Goal: Task Accomplishment & Management: Use online tool/utility

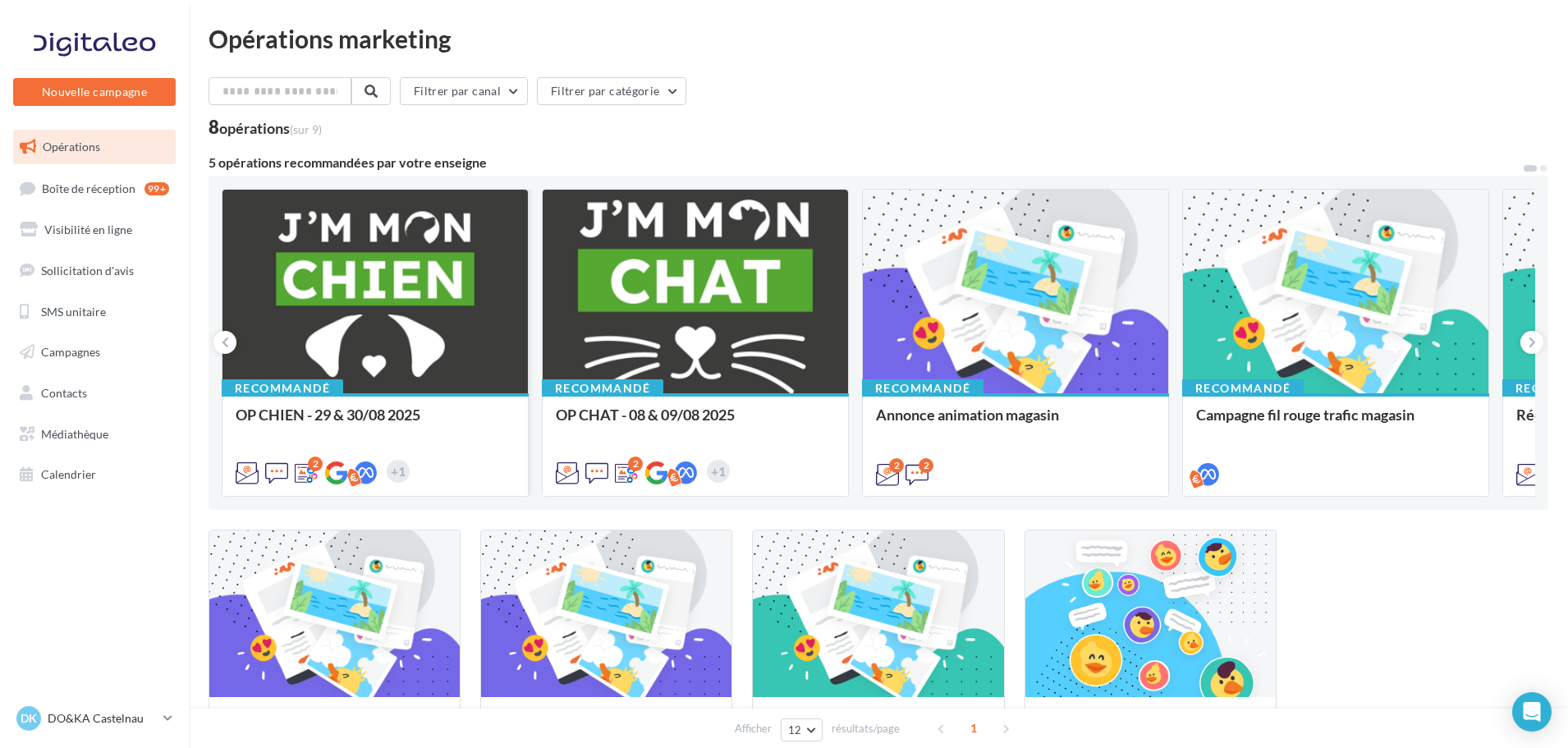
click at [387, 298] on div at bounding box center [375, 292] width 306 height 205
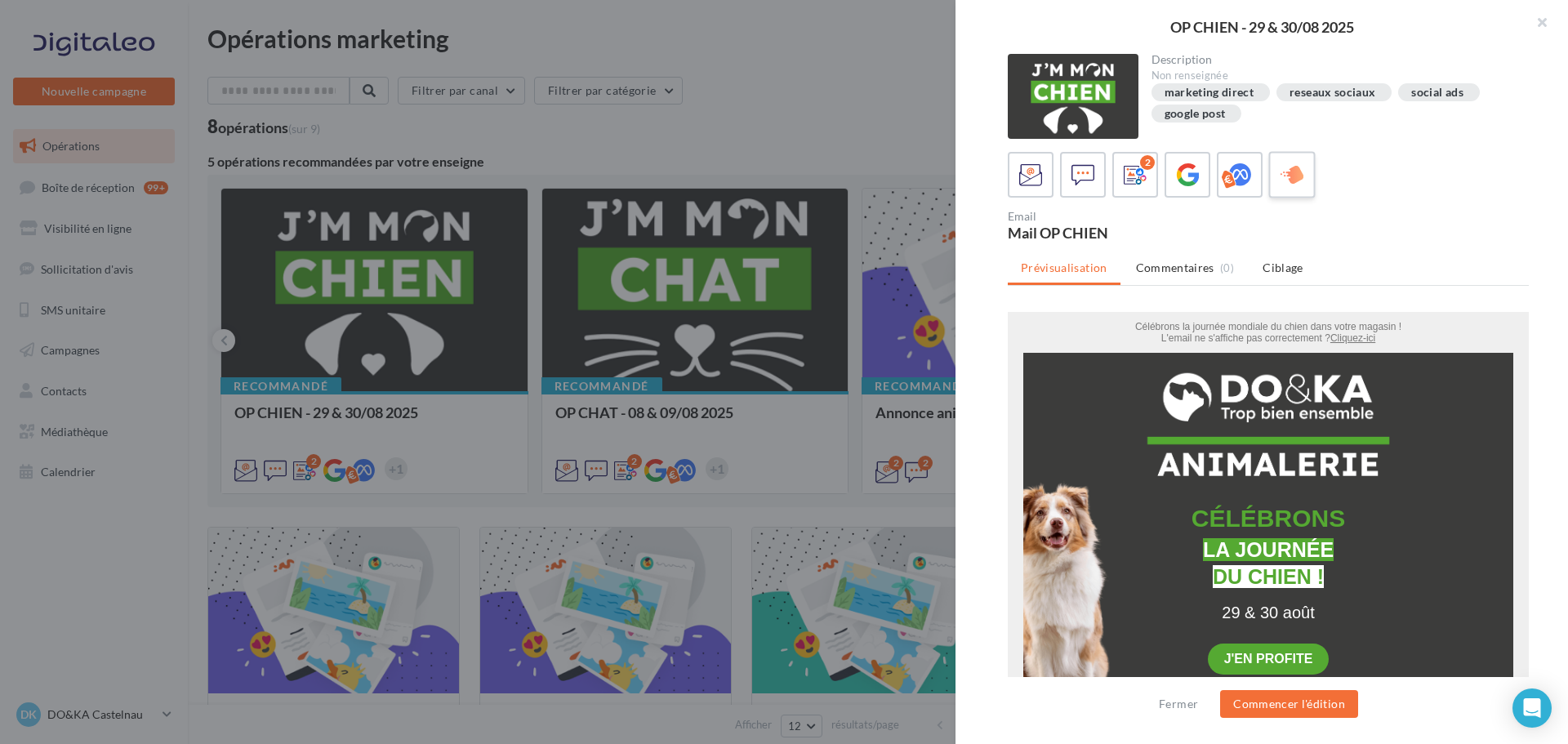
click at [1295, 180] on icon at bounding box center [1292, 175] width 24 height 24
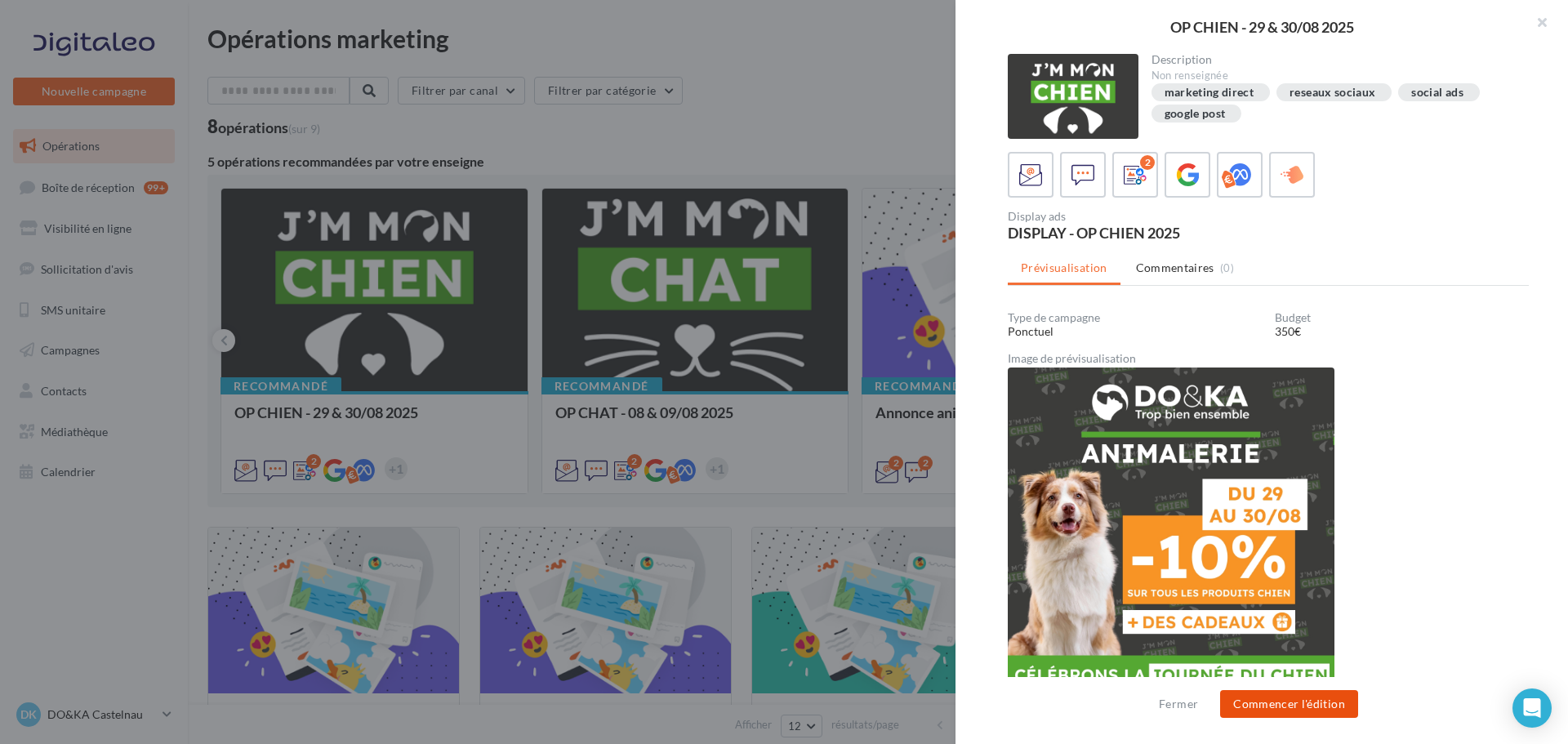
click at [1281, 702] on button "Commencer l'édition" at bounding box center [1289, 704] width 138 height 28
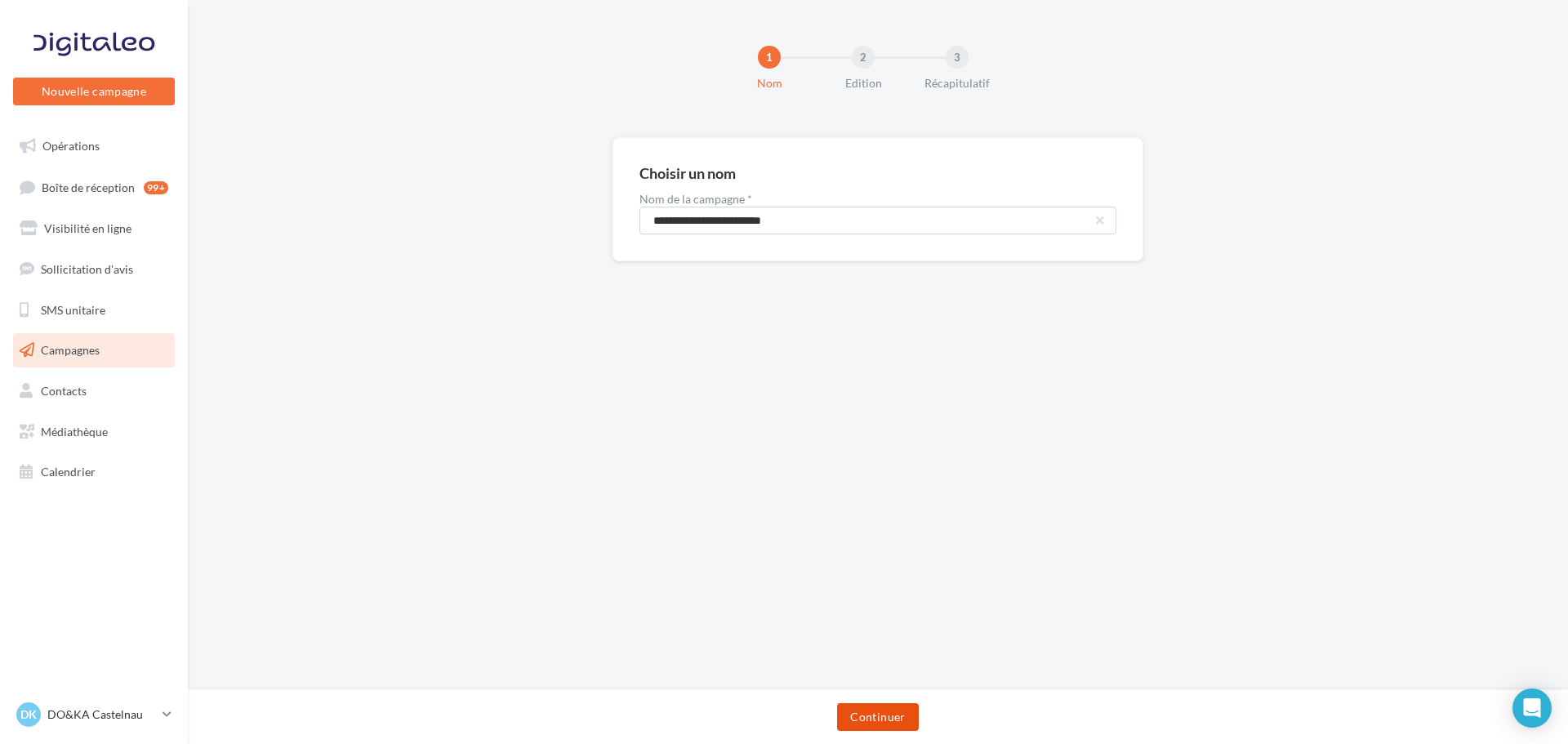
click at [897, 716] on button "Continuer" at bounding box center [877, 717] width 81 height 28
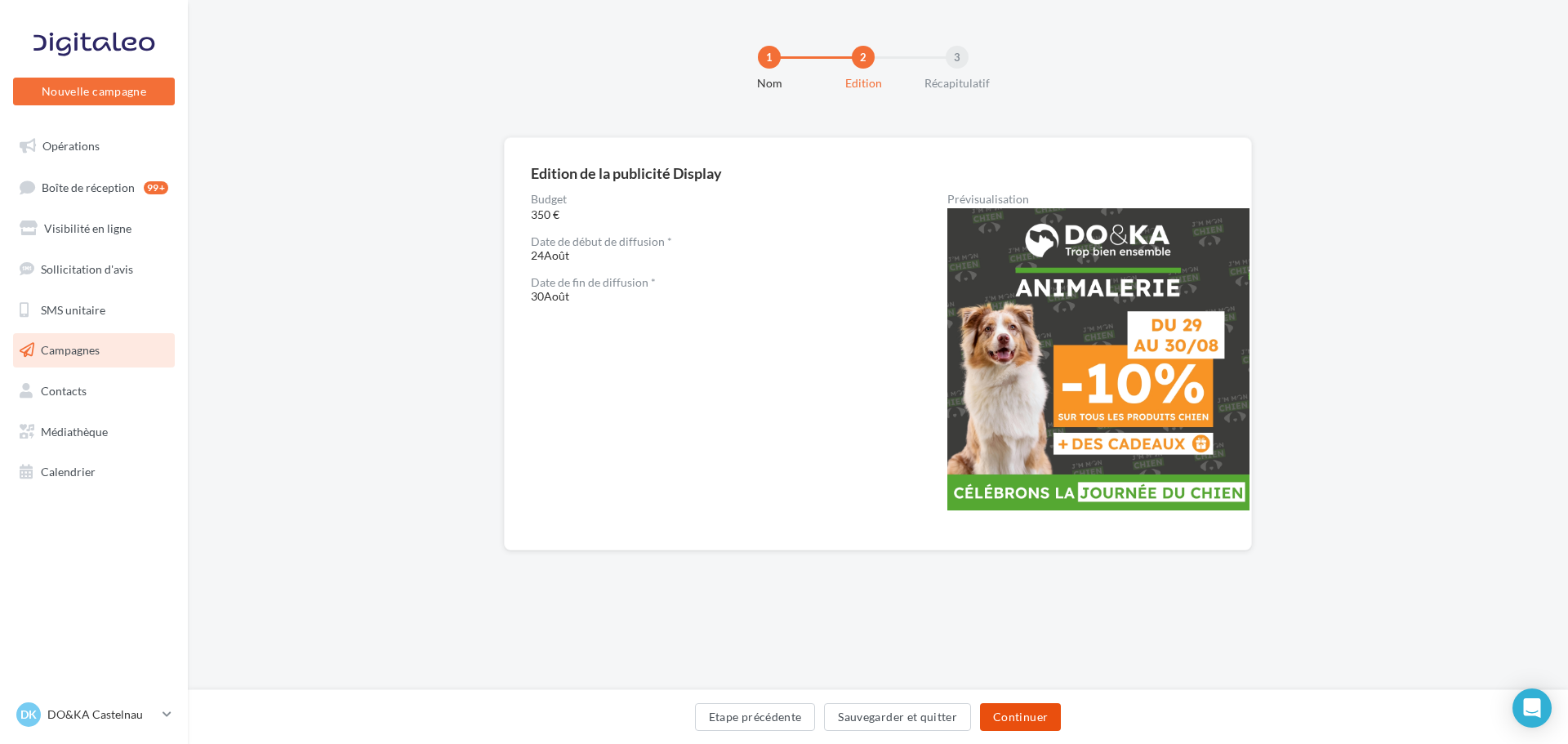
click at [1001, 713] on button "Continuer" at bounding box center [1020, 717] width 81 height 28
